Goal: Check status: Check status

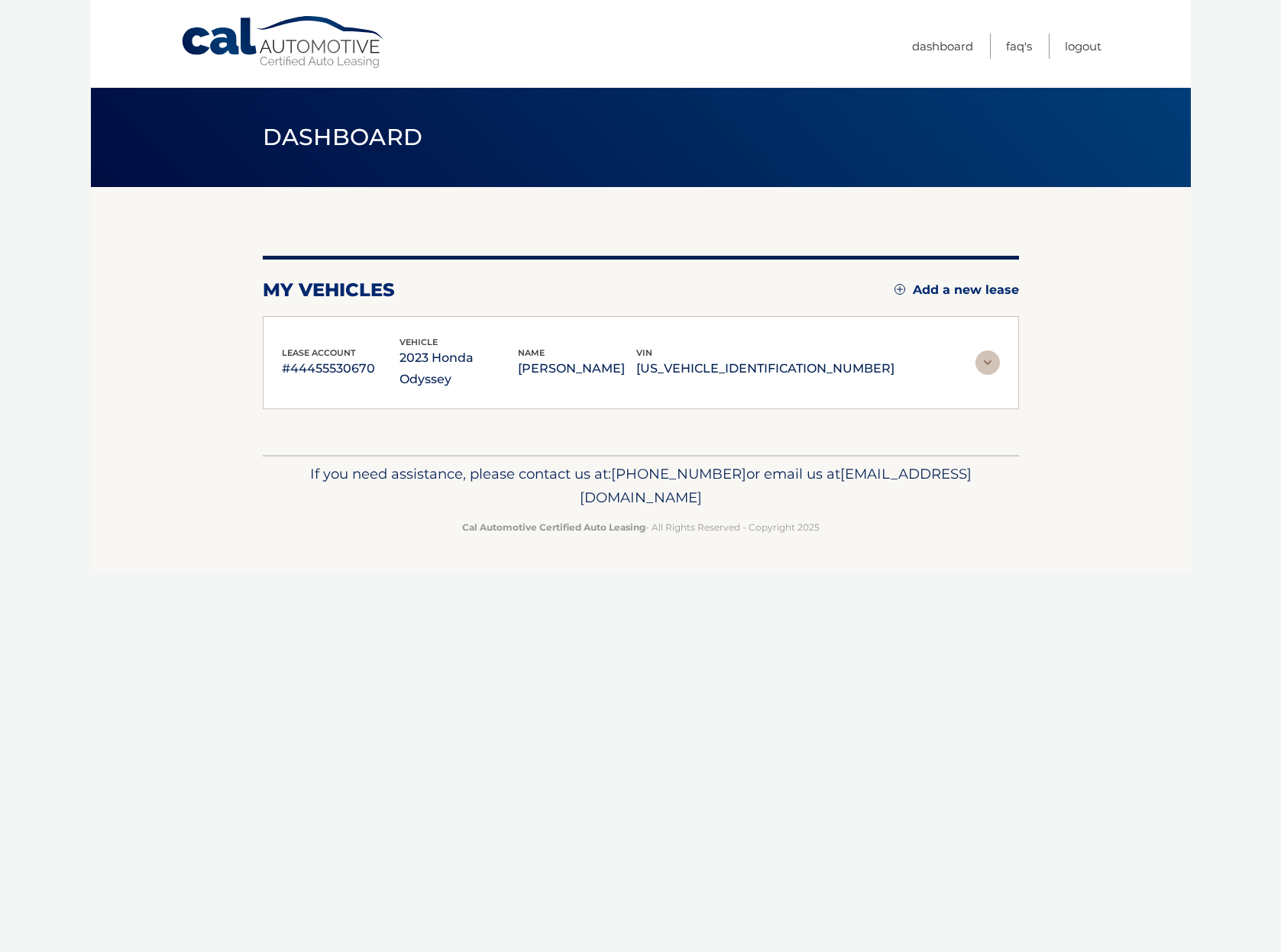
click at [987, 351] on img at bounding box center [987, 362] width 25 height 25
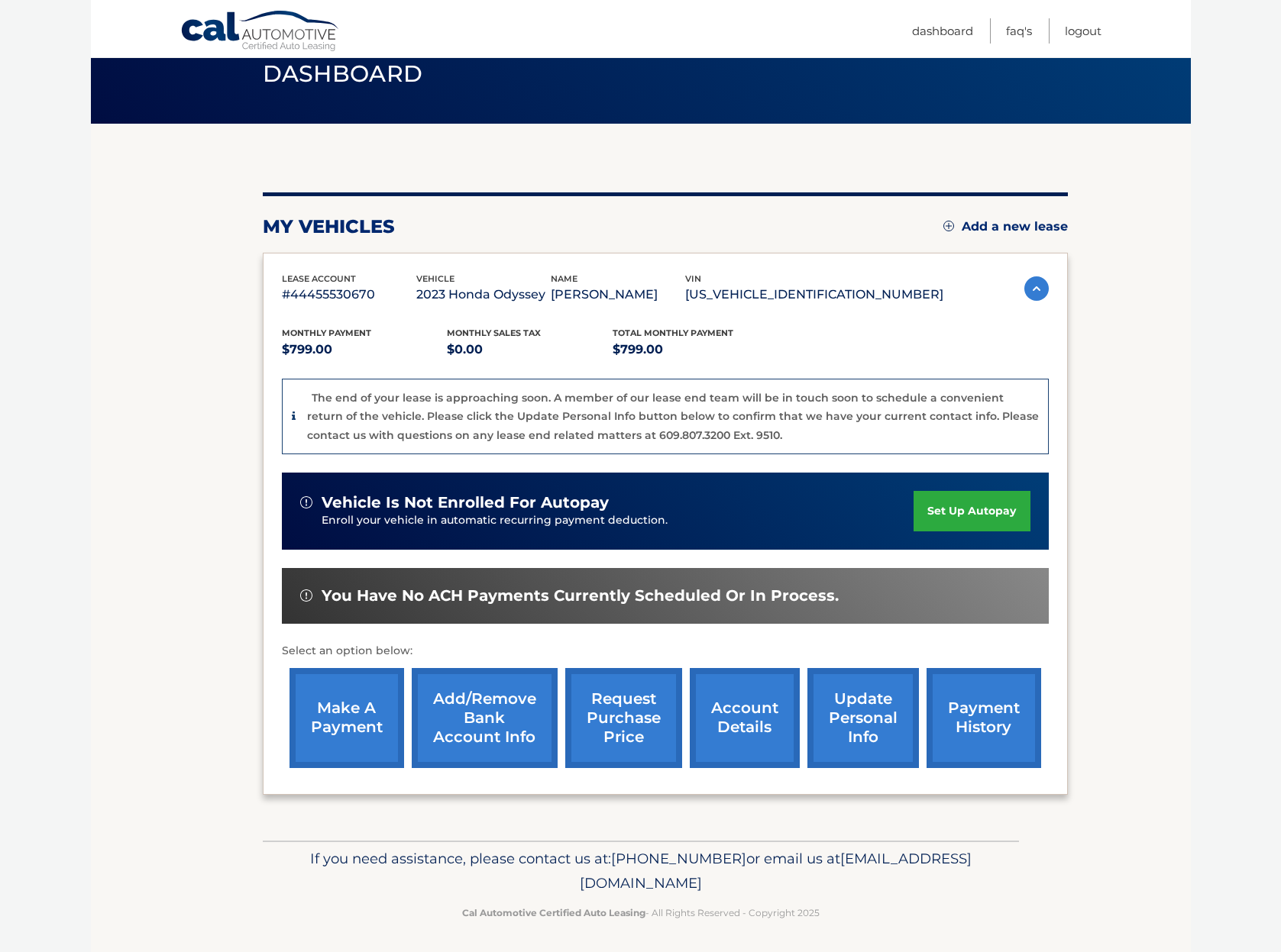
scroll to position [63, 0]
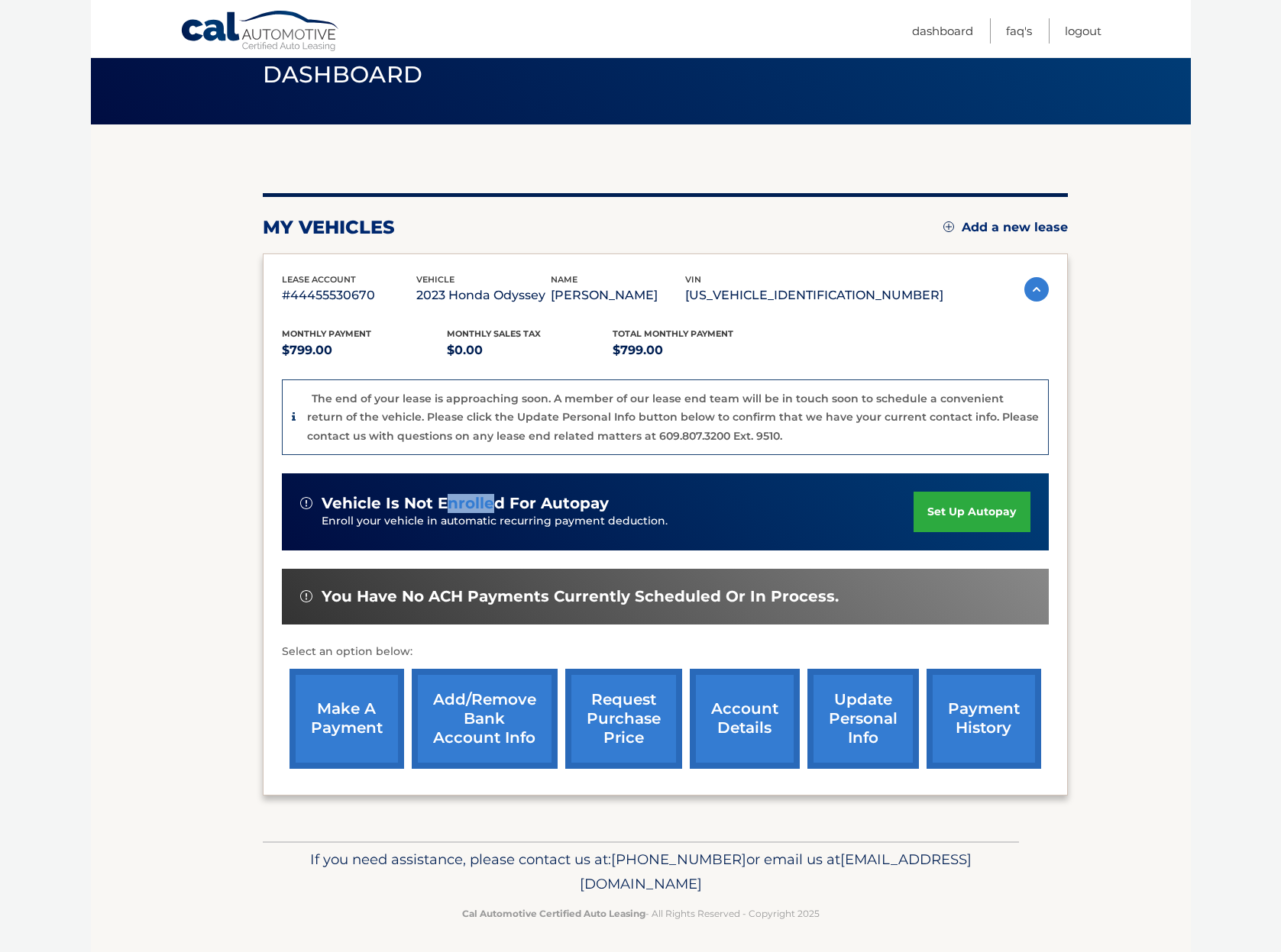
drag, startPoint x: 487, startPoint y: 508, endPoint x: 444, endPoint y: 508, distance: 43.0
click at [444, 510] on span "vehicle is not enrolled for autopay" at bounding box center [465, 503] width 287 height 19
click at [333, 294] on p "#44455530670" at bounding box center [349, 295] width 134 height 21
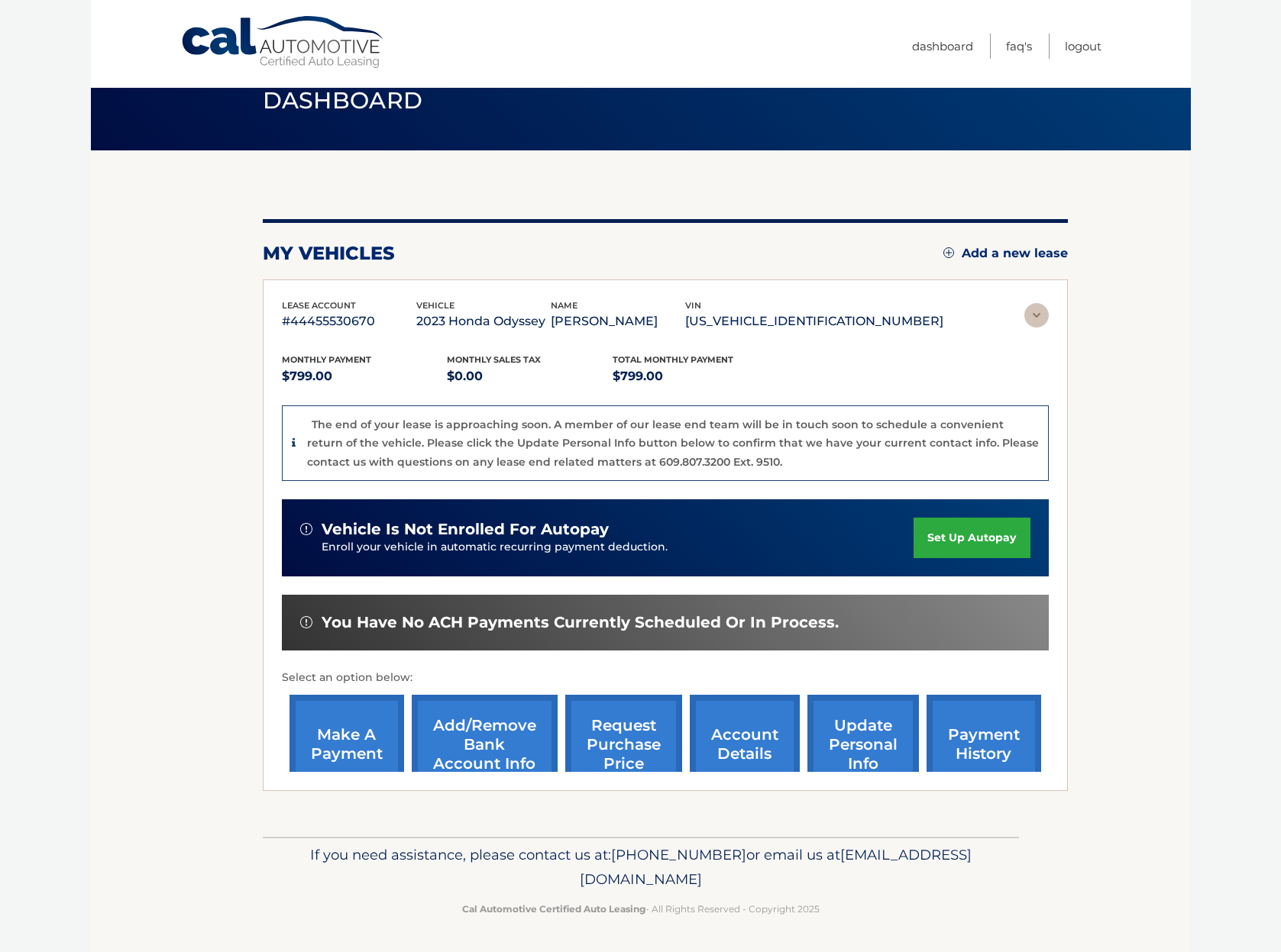
scroll to position [0, 0]
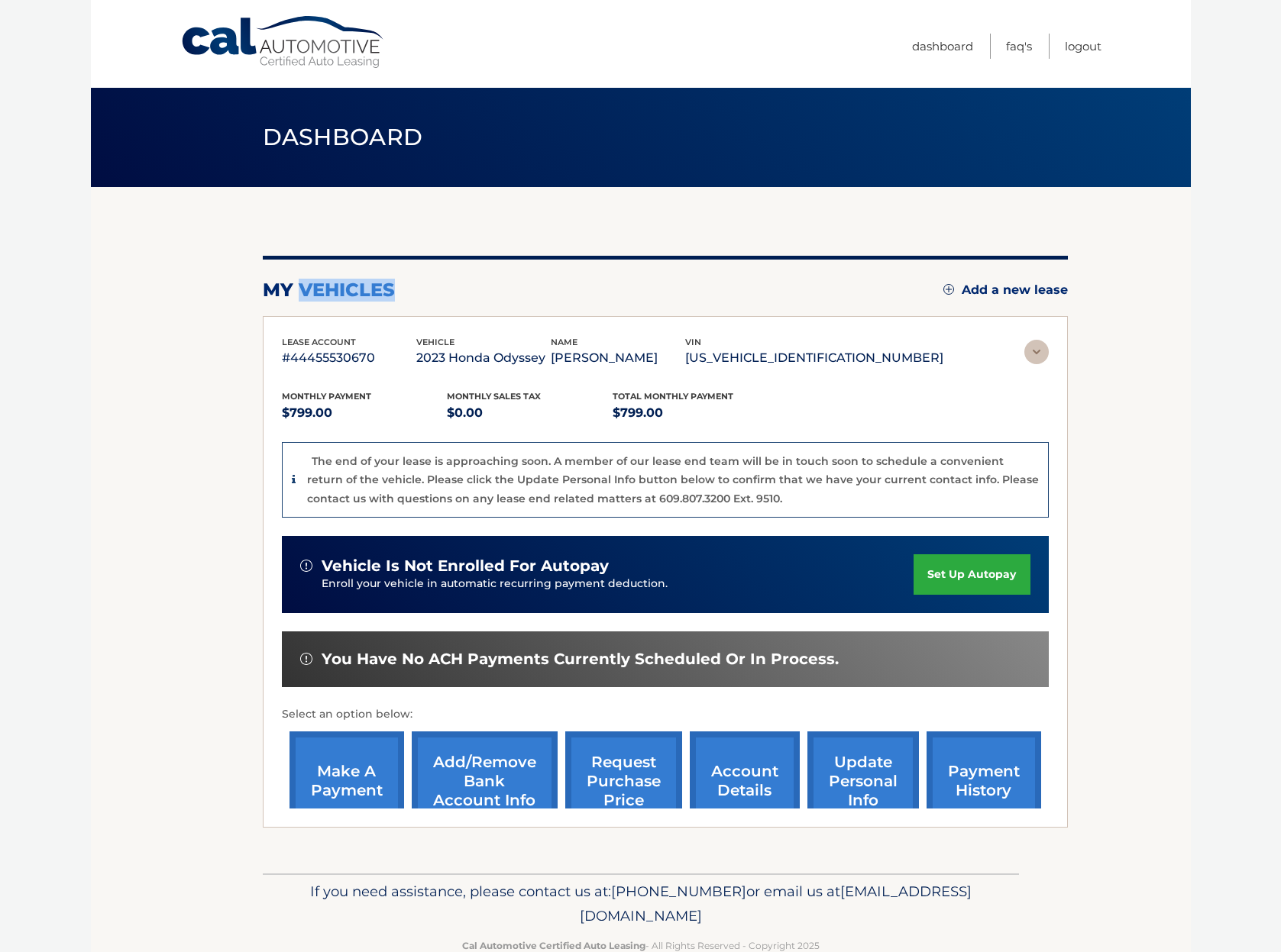
click at [333, 294] on h2 "my vehicles" at bounding box center [329, 290] width 132 height 23
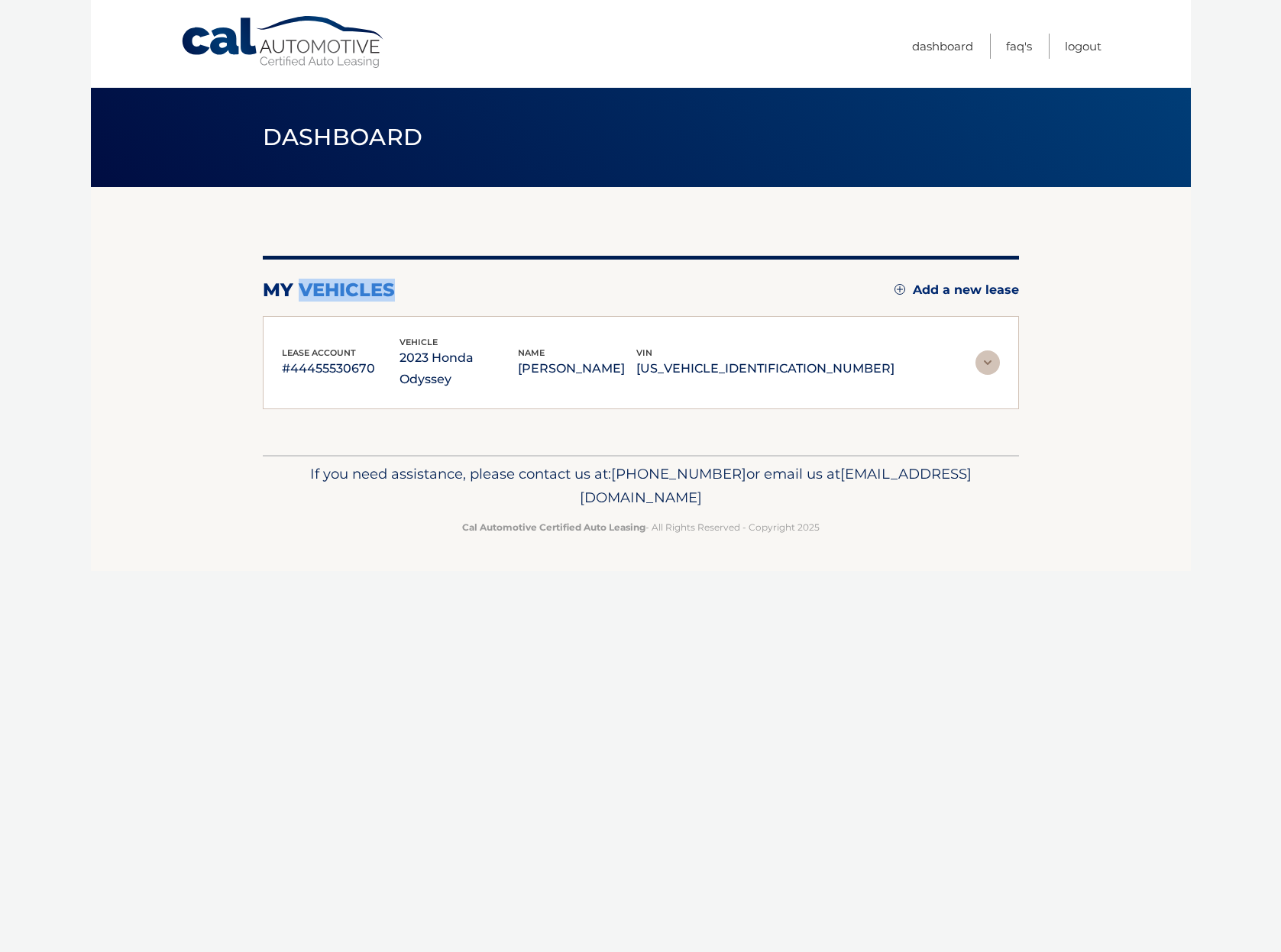
click at [323, 297] on h2 "my vehicles" at bounding box center [329, 290] width 132 height 23
click at [318, 358] on p "#44455530670" at bounding box center [341, 368] width 119 height 21
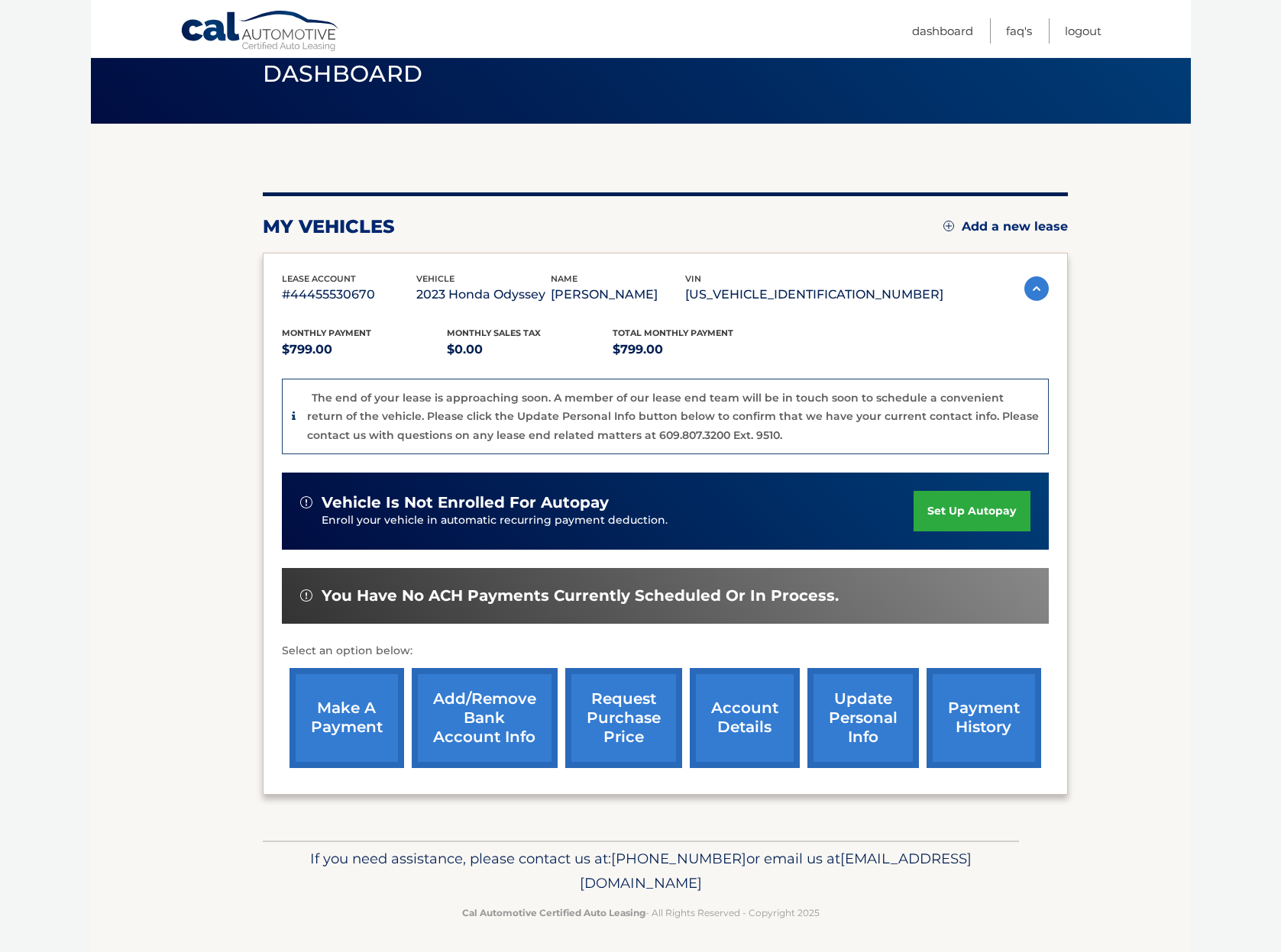
scroll to position [63, 0]
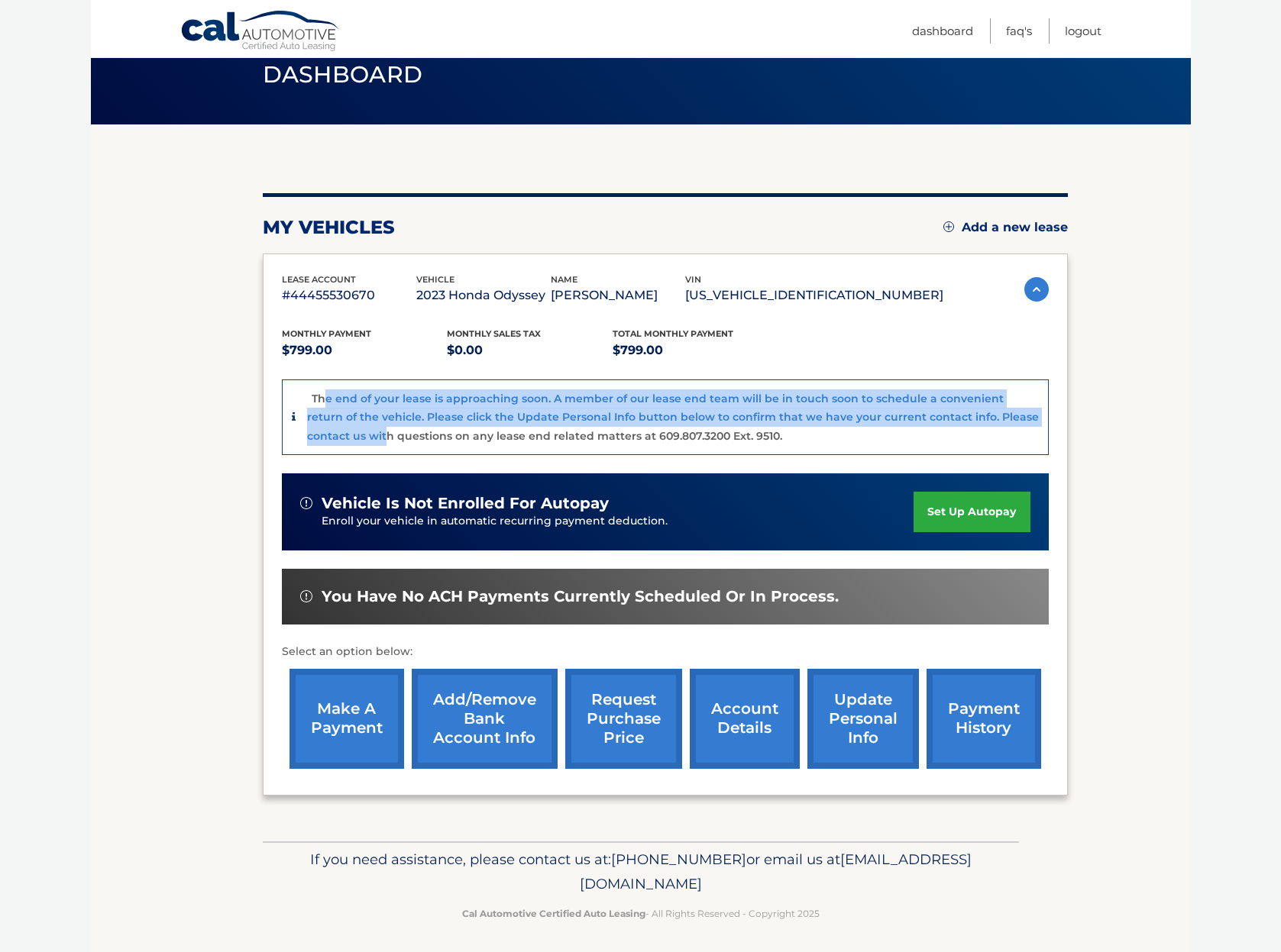
click at [327, 413] on p "The end of your lease is approaching soon. A member of our lease end team will …" at bounding box center [672, 416] width 732 height 51
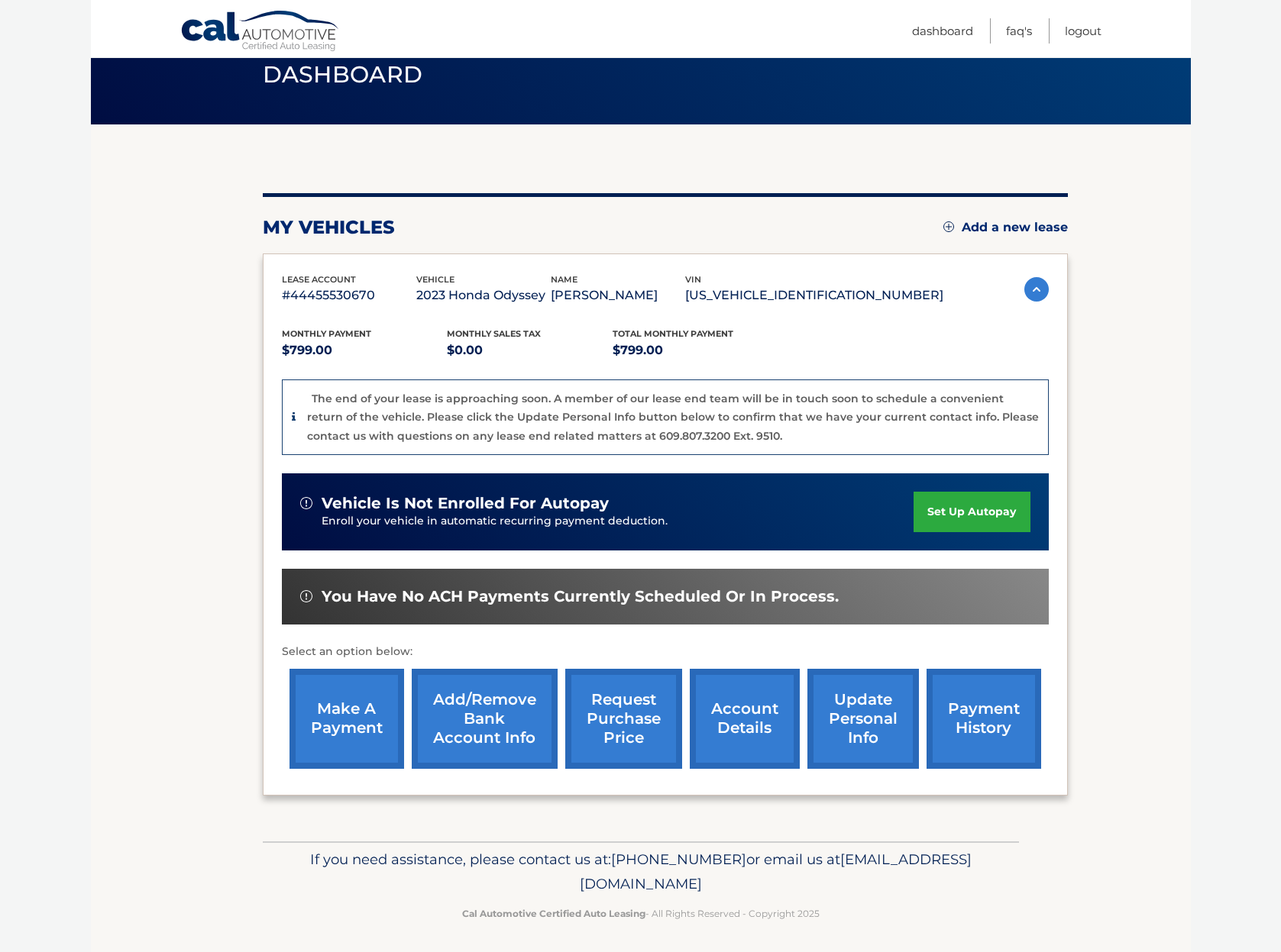
click at [321, 400] on p "The end of your lease is approaching soon. A member of our lease end team will …" at bounding box center [672, 416] width 732 height 51
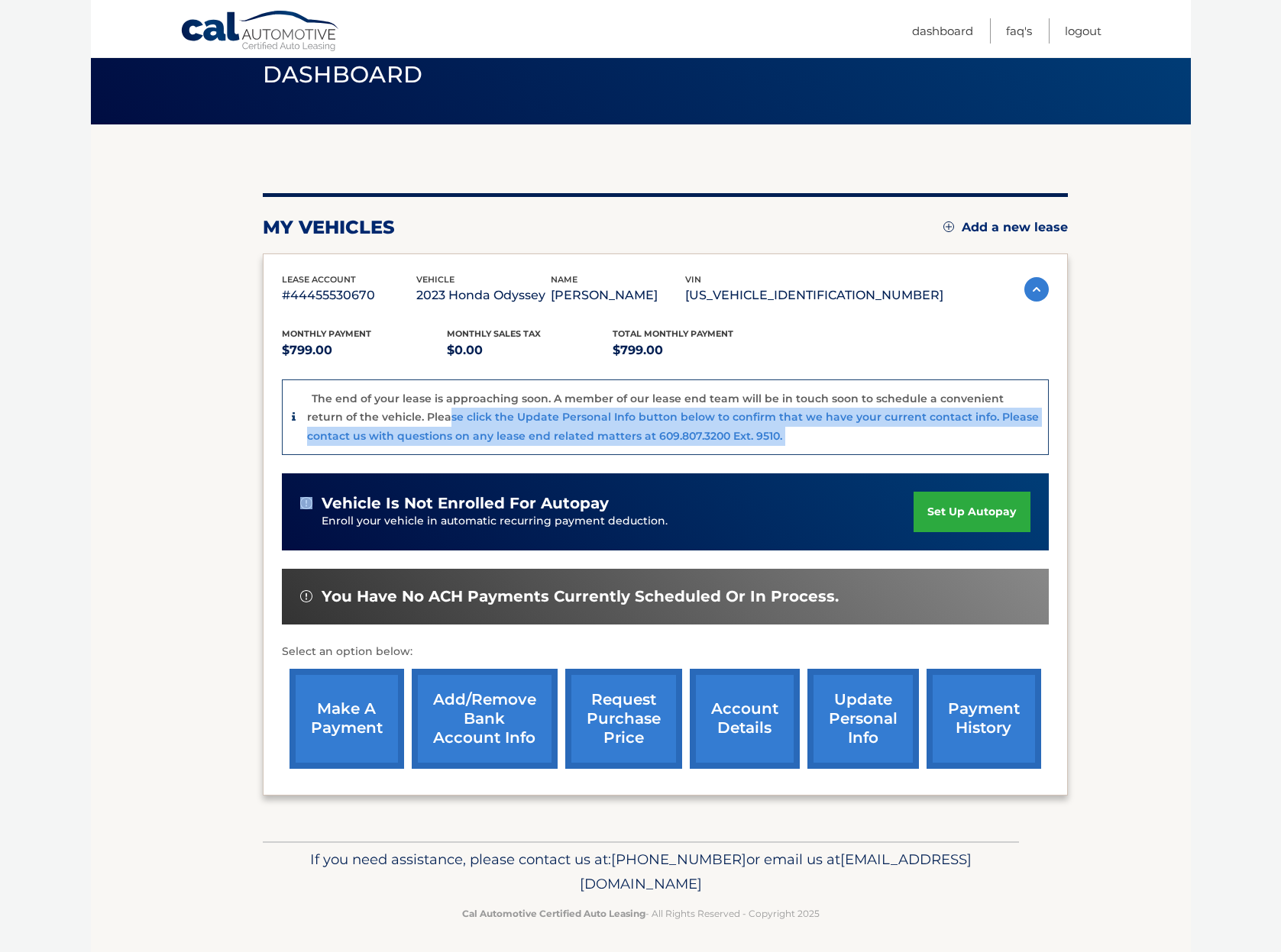
drag, startPoint x: 409, startPoint y: 408, endPoint x: 675, endPoint y: 452, distance: 269.6
click at [674, 453] on div "Monthly Payment $799.00 Monthly sales Tax $0.00 Total Monthly Payment $799.00 T…" at bounding box center [665, 542] width 767 height 470
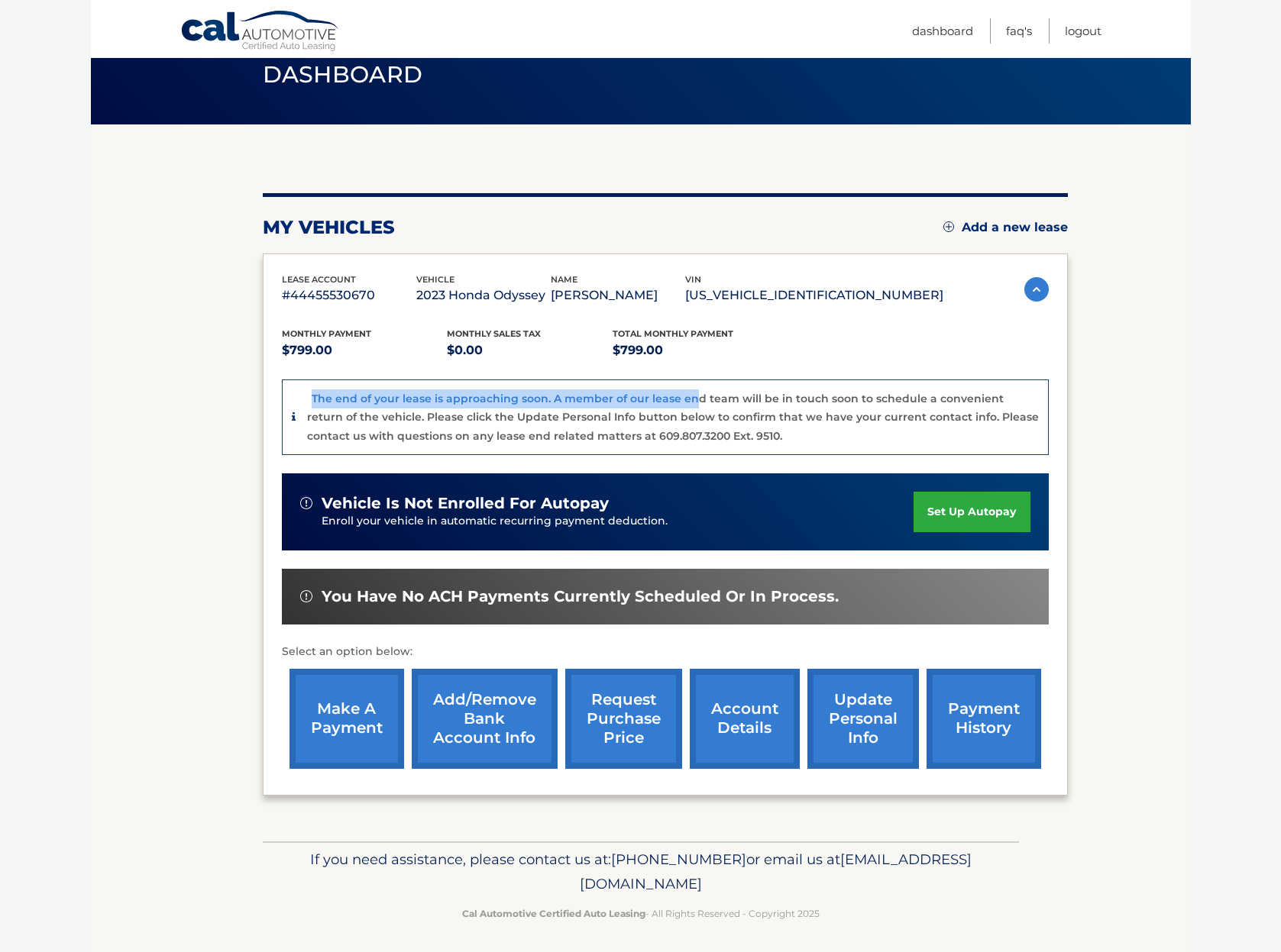
drag, startPoint x: 693, startPoint y: 401, endPoint x: 403, endPoint y: 383, distance: 290.6
click at [408, 384] on div "The end of your lease is approaching soon. A member of our lease end team will …" at bounding box center [665, 417] width 767 height 77
click at [308, 387] on div "The end of your lease is approaching soon. A member of our lease end team will …" at bounding box center [665, 417] width 767 height 77
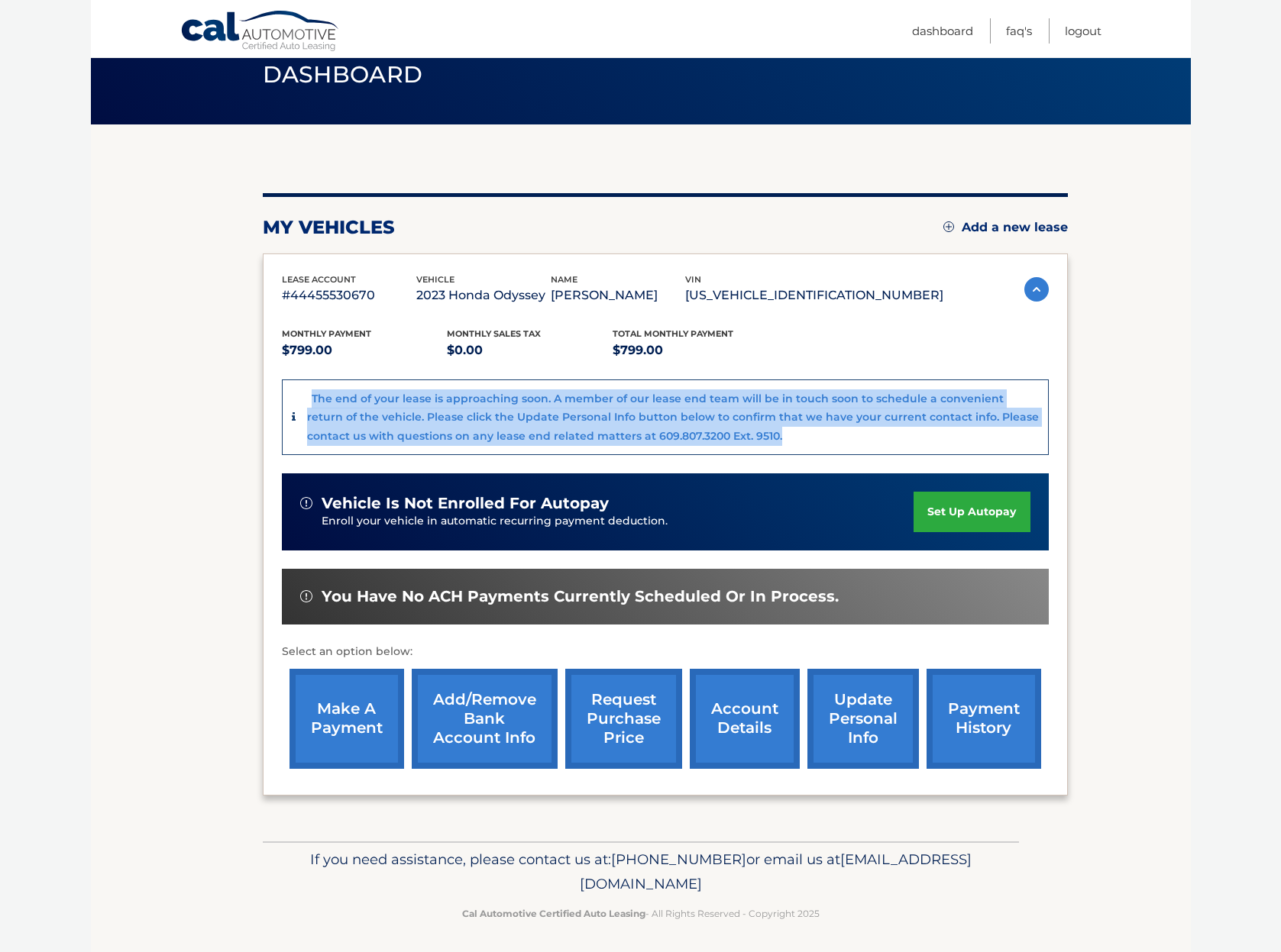
drag, startPoint x: 308, startPoint y: 390, endPoint x: 414, endPoint y: 443, distance: 118.5
click at [414, 442] on div "The end of your lease is approaching soon. A member of our lease end team will …" at bounding box center [672, 417] width 732 height 57
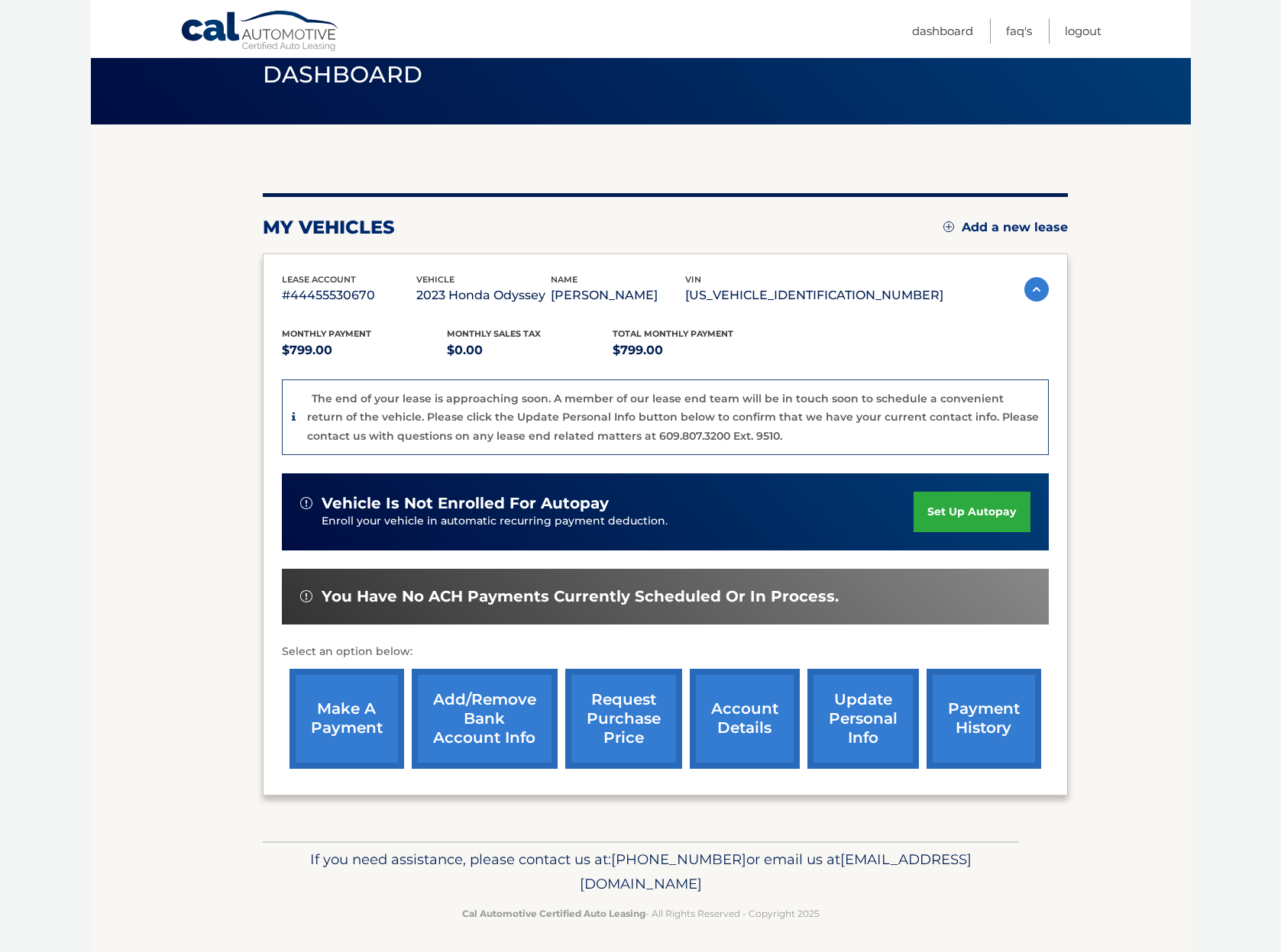
click at [160, 627] on section "You are registered for this site, but you haven't enrolled in online payments. …" at bounding box center [640, 483] width 1100 height 717
